Goal: Find specific page/section: Find specific page/section

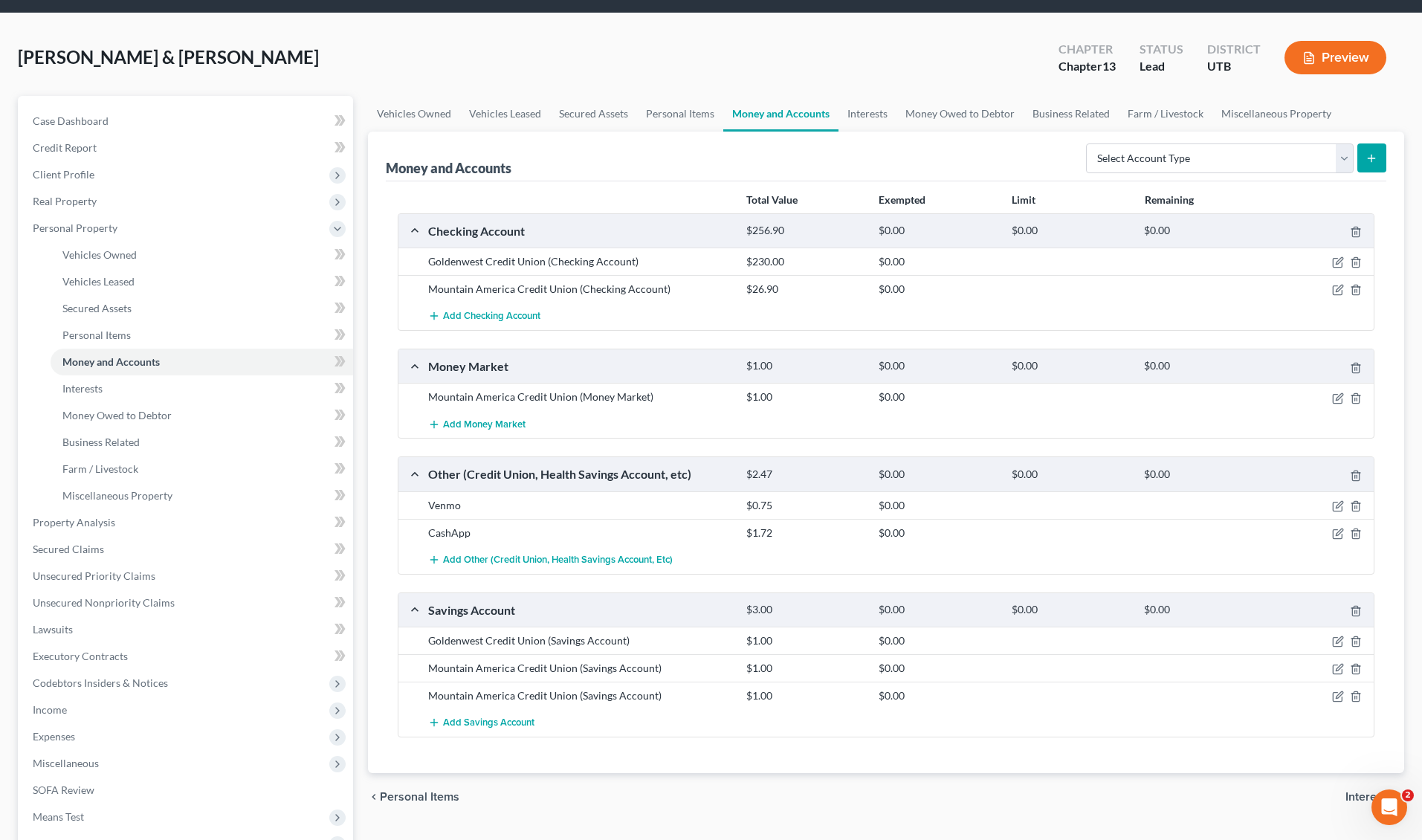
click at [590, 163] on div "Money and Accounts Select Account Type Brokerage Cash on Hand Certificates of D…" at bounding box center [886, 156] width 1001 height 50
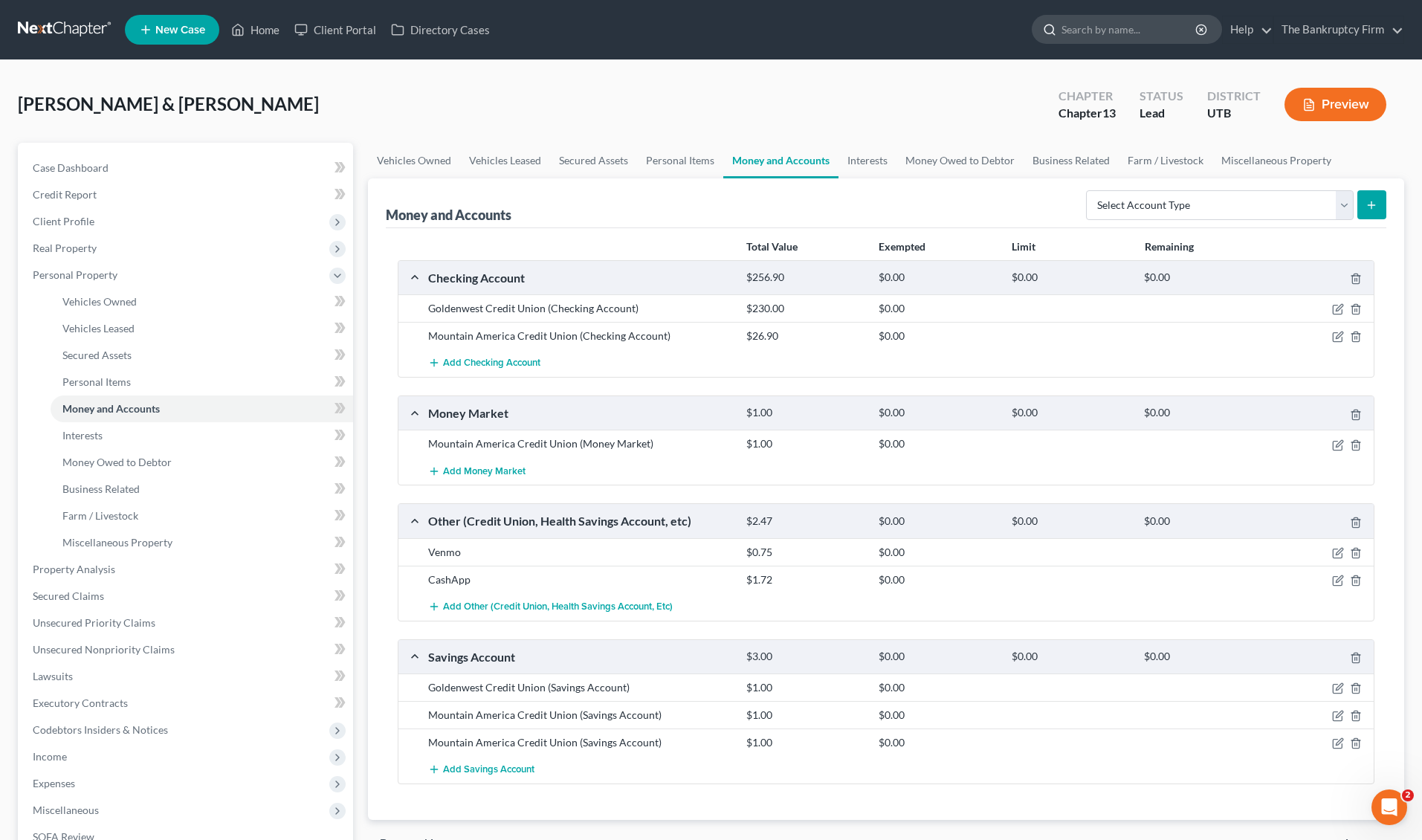
click at [1121, 32] on input "search" at bounding box center [1130, 29] width 136 height 27
type input "[PERSON_NAME]"
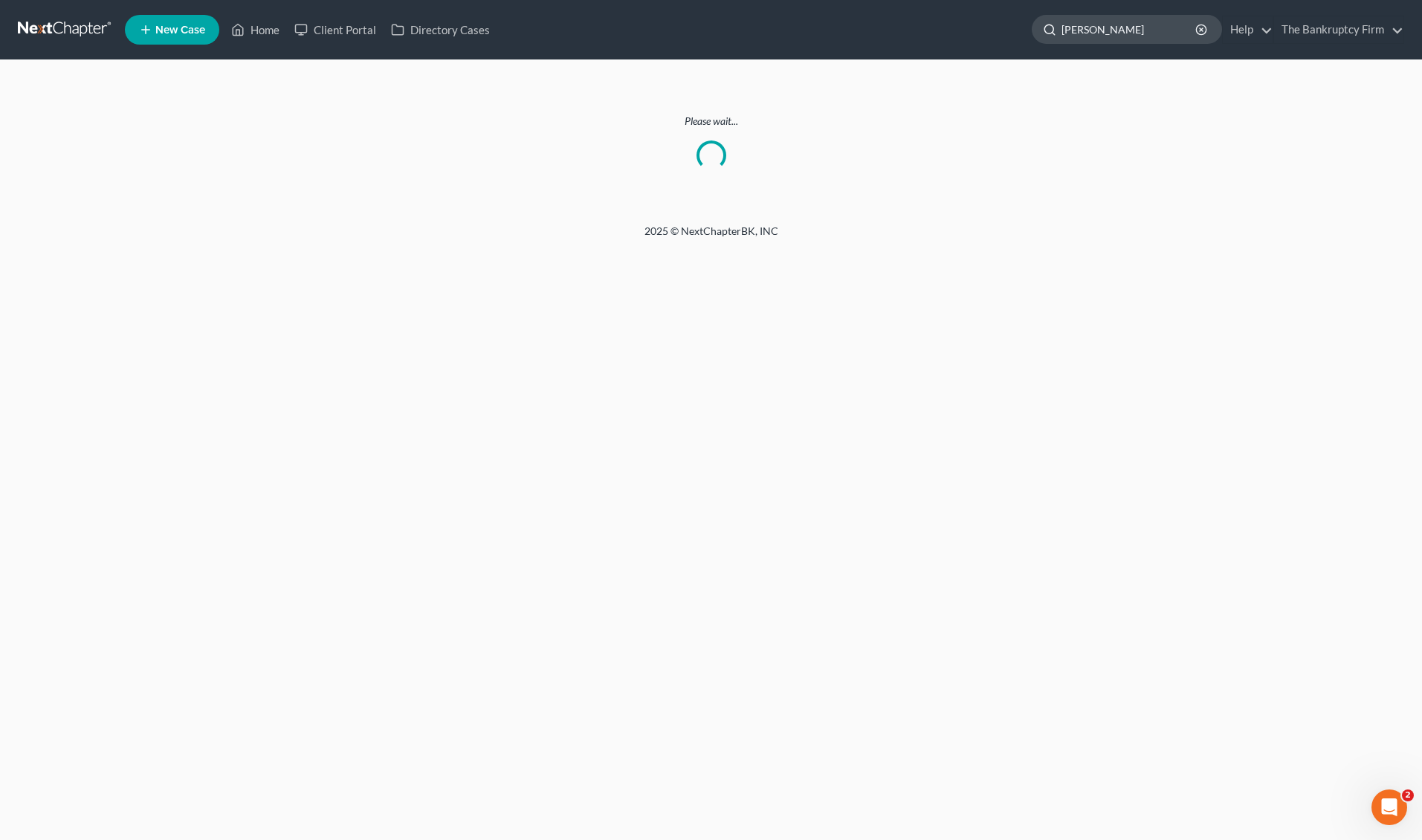
click at [1129, 31] on input "[PERSON_NAME]" at bounding box center [1130, 29] width 136 height 27
click at [266, 32] on link "Home" at bounding box center [255, 29] width 63 height 26
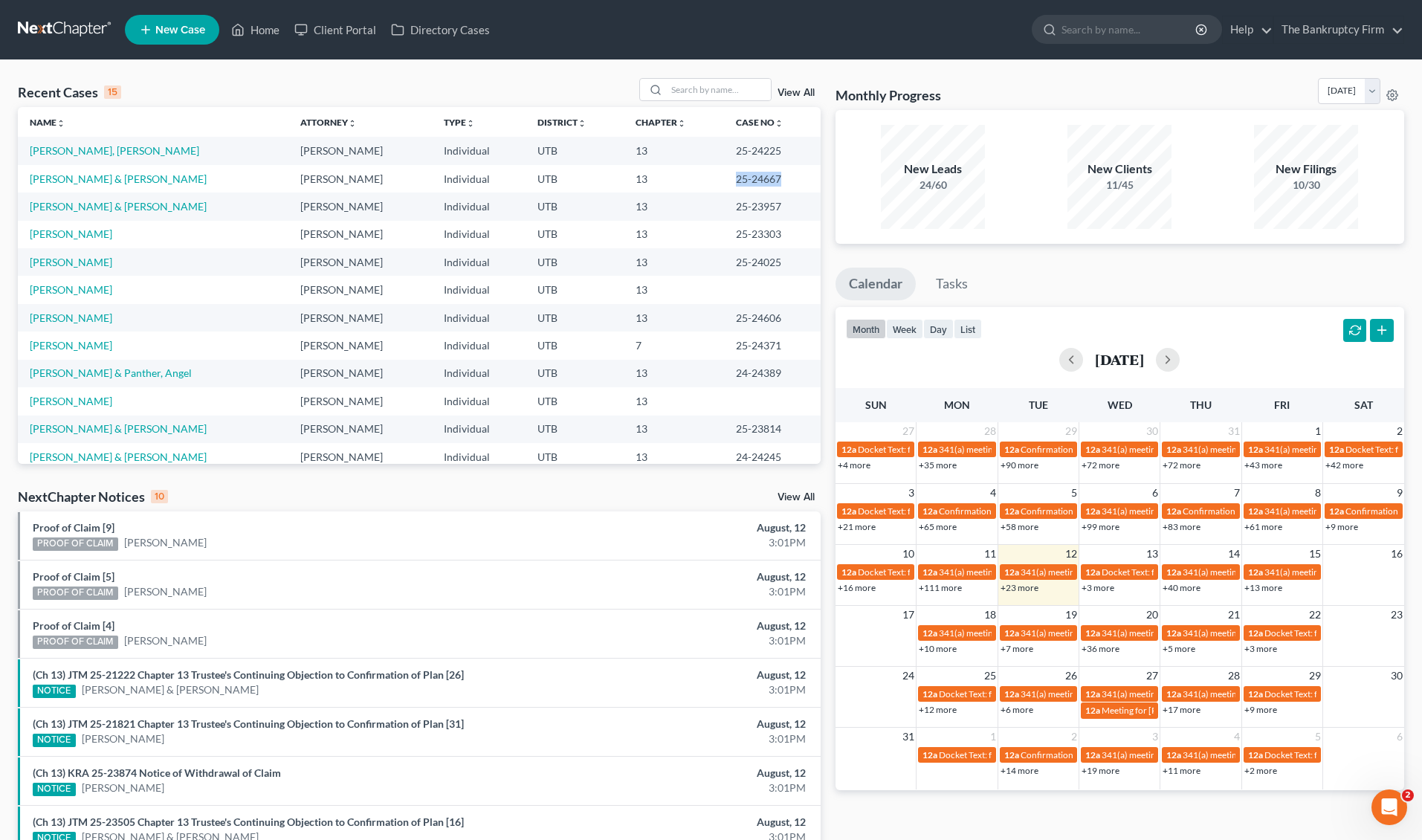
drag, startPoint x: 728, startPoint y: 181, endPoint x: 784, endPoint y: 182, distance: 56.0
click at [784, 182] on td "25-24667" at bounding box center [772, 179] width 96 height 27
click at [829, 234] on div "Monthly Progress Bankruptcy Bankruptcy [DATE] [DATE] [DATE] [DATE] [DATE] [DATE…" at bounding box center [1119, 558] width 583 height 962
drag, startPoint x: 725, startPoint y: 178, endPoint x: 774, endPoint y: 183, distance: 49.3
click at [774, 183] on td "25-24667" at bounding box center [772, 179] width 96 height 27
